Goal: Transaction & Acquisition: Purchase product/service

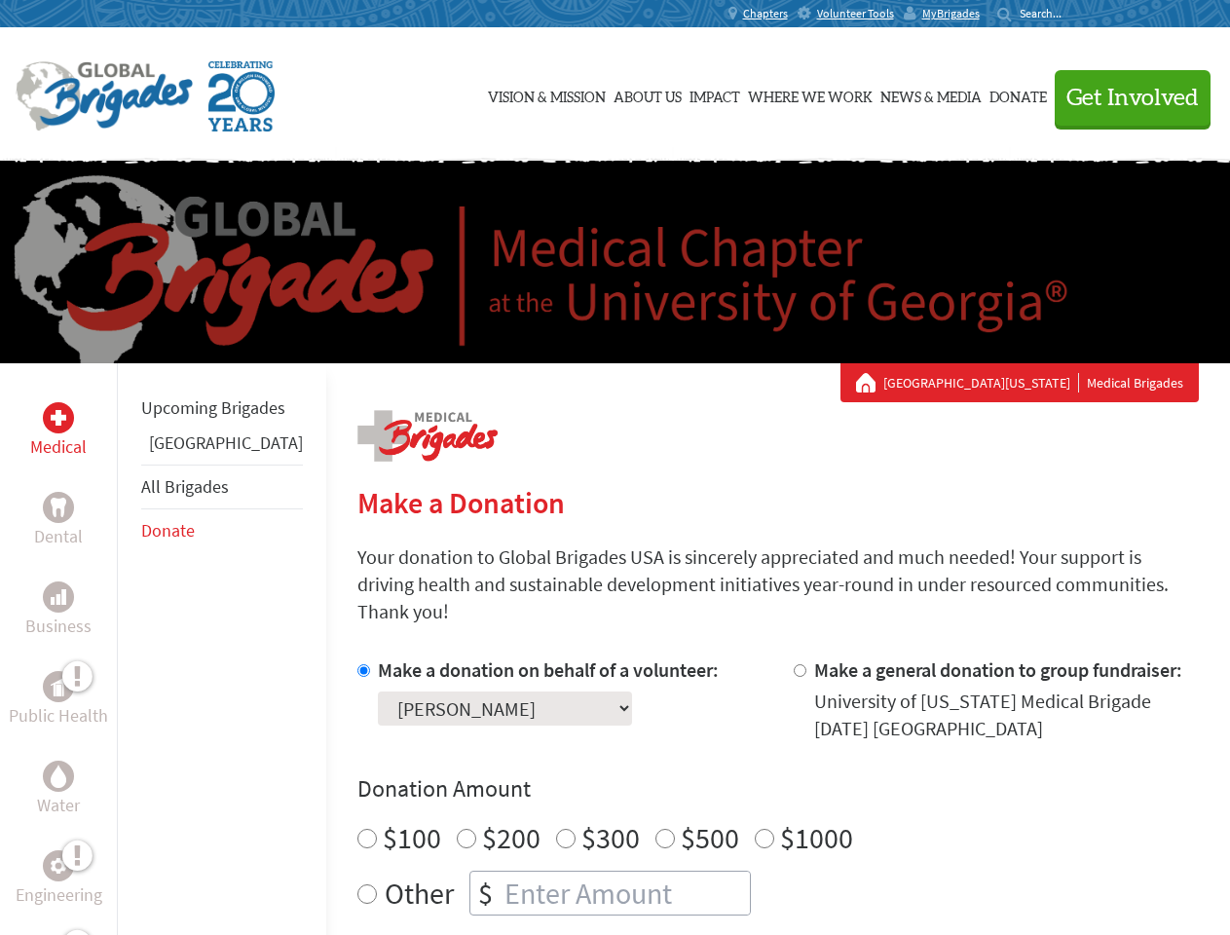
click at [1075, 14] on div "Search for:" at bounding box center [1036, 14] width 78 height 16
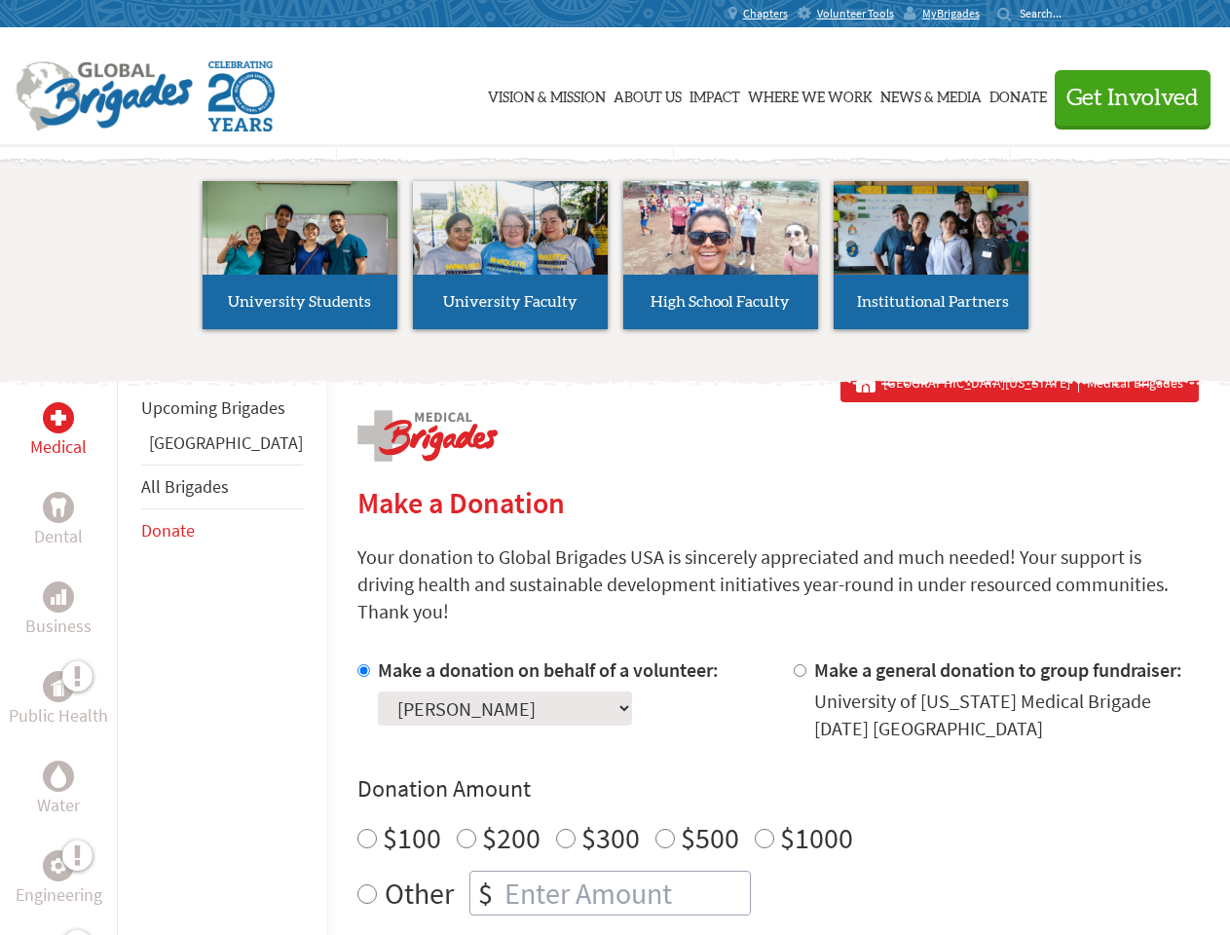
click at [1124, 97] on span "Get Involved" at bounding box center [1132, 98] width 132 height 23
click at [615, 262] on li "High School Faculty" at bounding box center [720, 255] width 210 height 179
click at [129, 649] on div "Upcoming Brigades Ghana All Brigades Donate" at bounding box center [221, 830] width 209 height 935
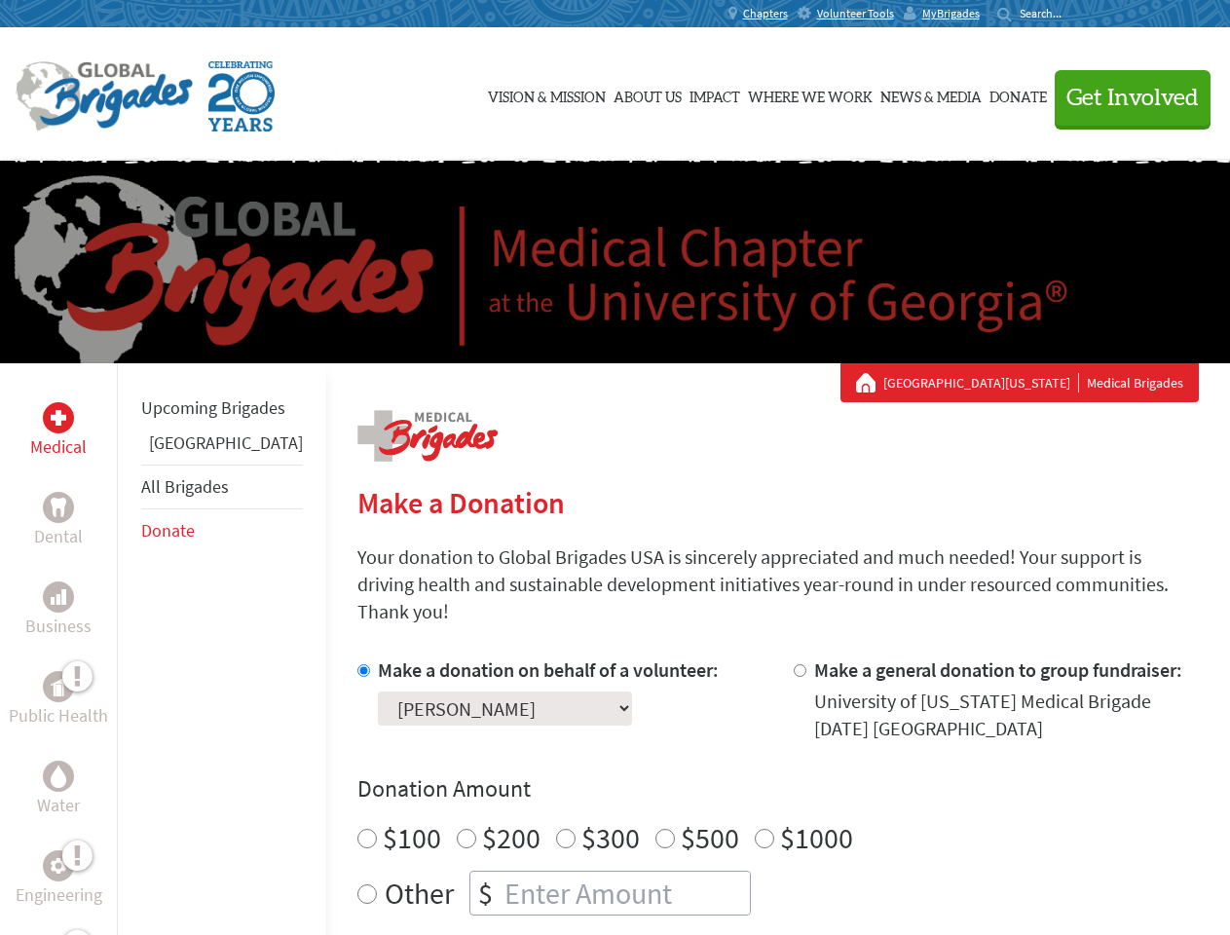
click at [744, 782] on div "Donation Amount $100 $200 $300 $500 $1000 Other $" at bounding box center [777, 844] width 841 height 142
click at [357, 664] on input "Make a donation on behalf of a volunteer:" at bounding box center [363, 670] width 13 height 13
click at [794, 664] on input "Make a general donation to group fundraiser:" at bounding box center [800, 670] width 13 height 13
radio input "true"
